Goal: Information Seeking & Learning: Learn about a topic

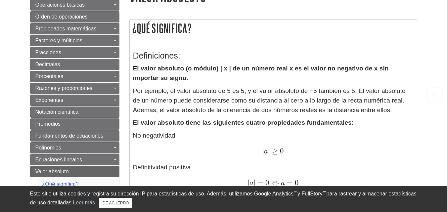
scroll to position [99, 0]
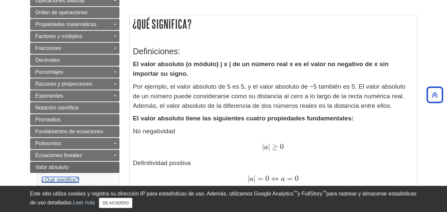
click at [75, 179] on font "¿Qué significa?" at bounding box center [60, 180] width 37 height 6
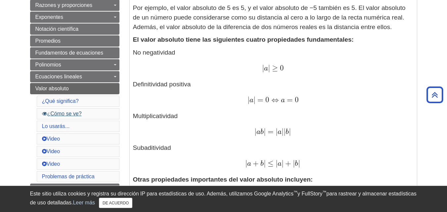
scroll to position [180, 0]
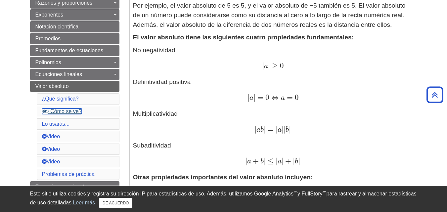
click at [75, 113] on font "¿Cómo se ve?" at bounding box center [64, 112] width 34 height 6
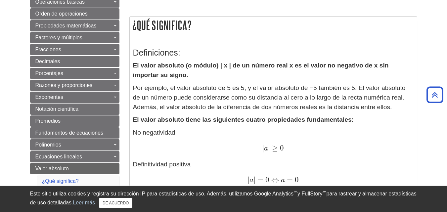
scroll to position [62, 0]
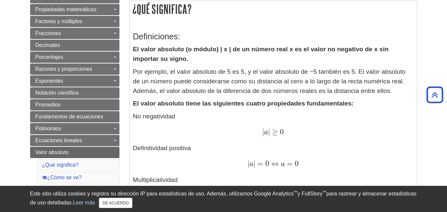
scroll to position [99, 0]
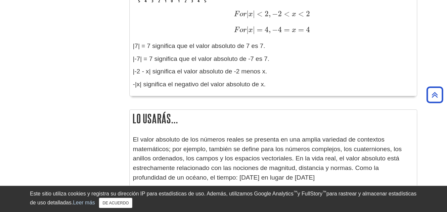
scroll to position [839, 0]
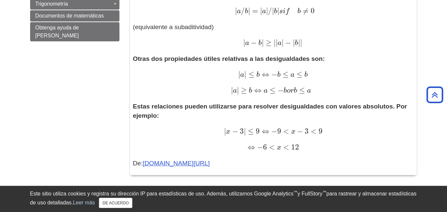
scroll to position [414, 0]
